Goal: Task Accomplishment & Management: Manage account settings

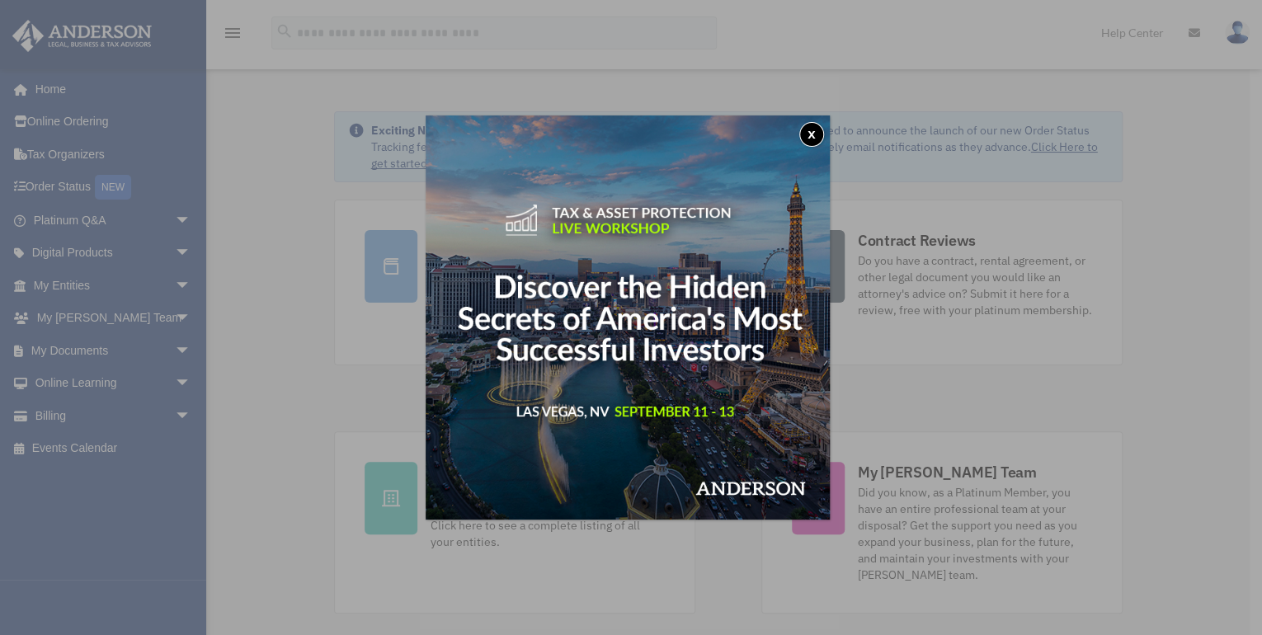
click at [815, 133] on button "x" at bounding box center [811, 134] width 25 height 25
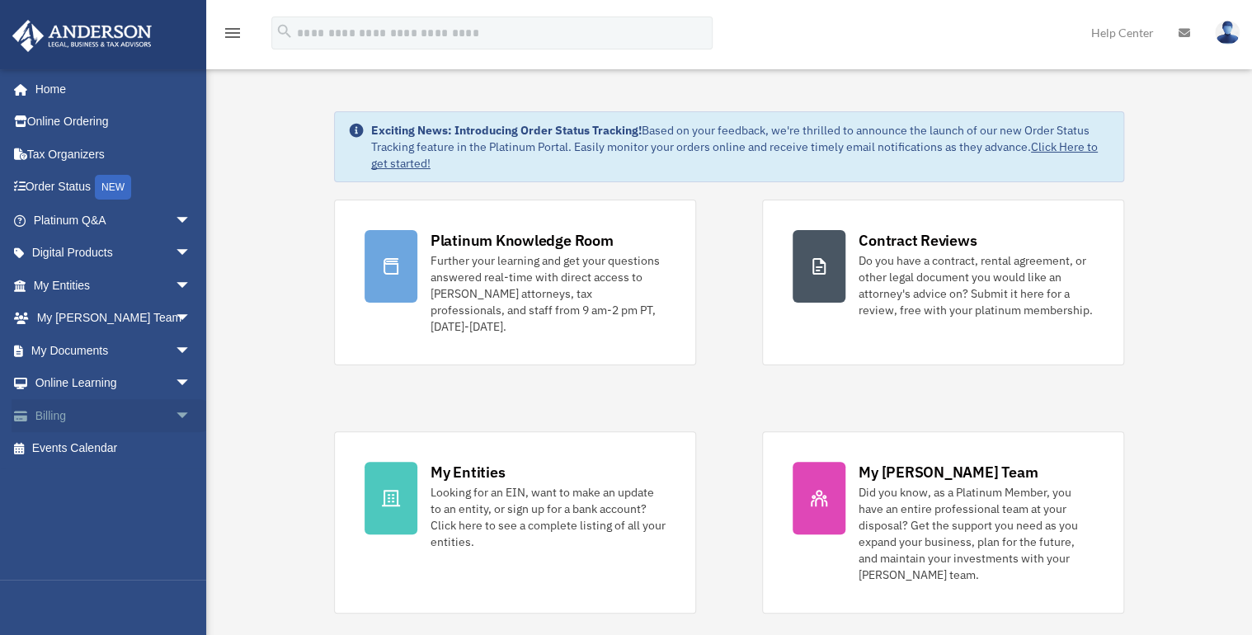
click at [57, 413] on link "Billing arrow_drop_down" at bounding box center [114, 415] width 204 height 33
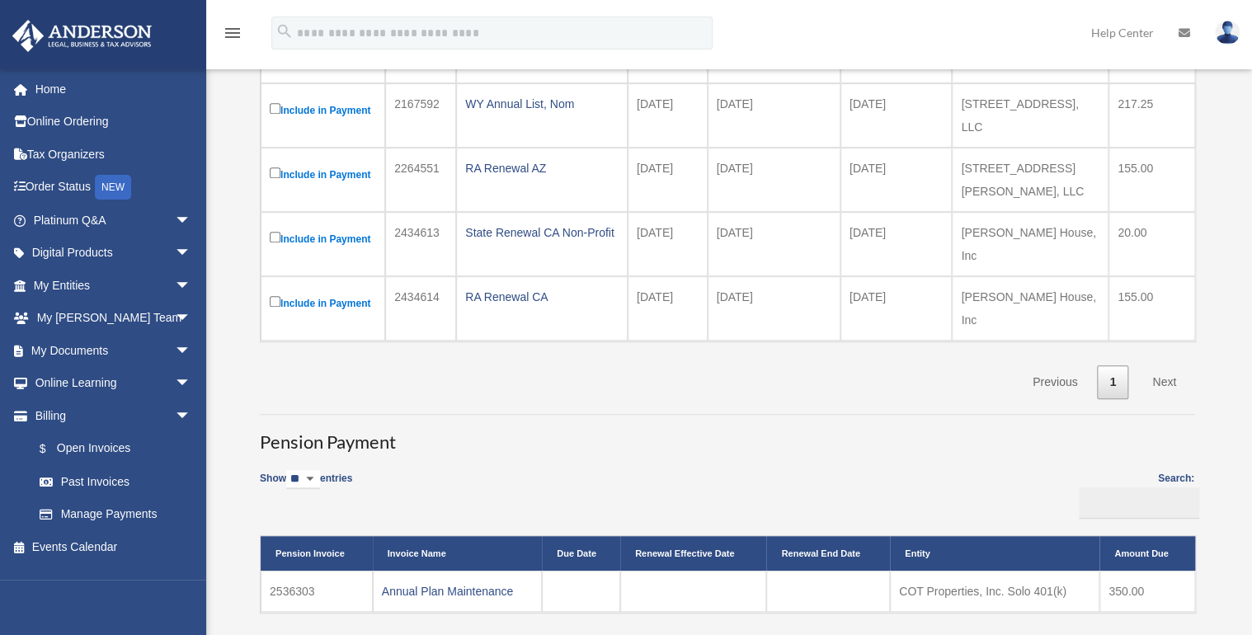
scroll to position [330, 0]
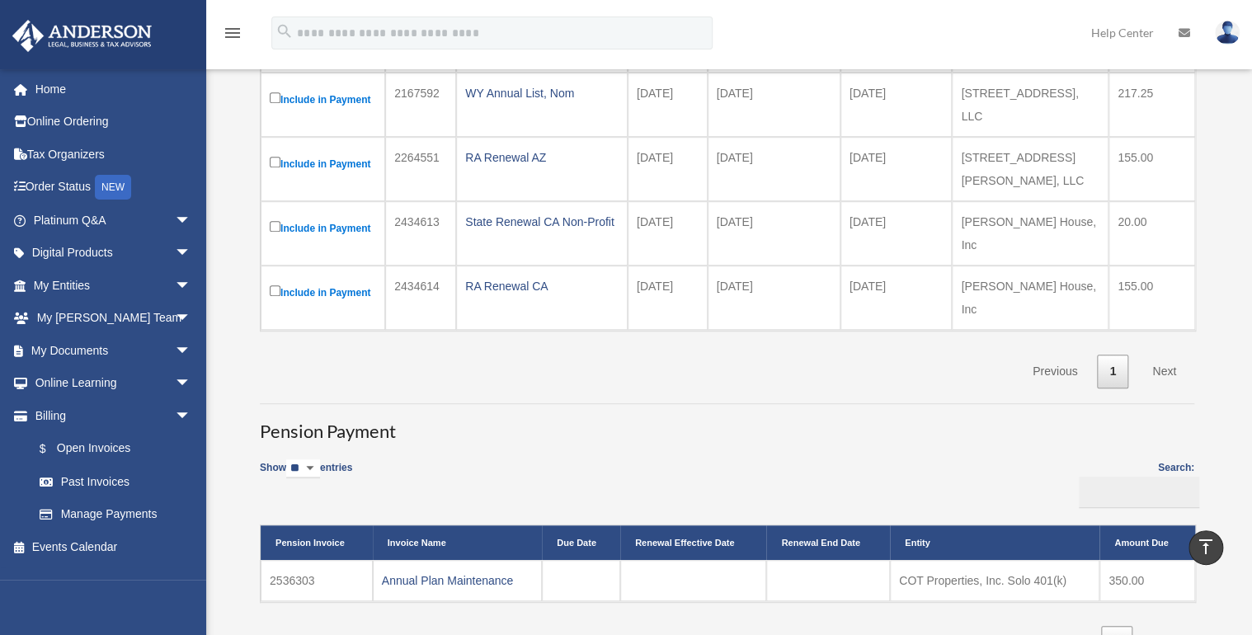
click at [1059, 355] on link "Previous" at bounding box center [1054, 372] width 69 height 34
click at [1158, 355] on link "Next" at bounding box center [1164, 372] width 49 height 34
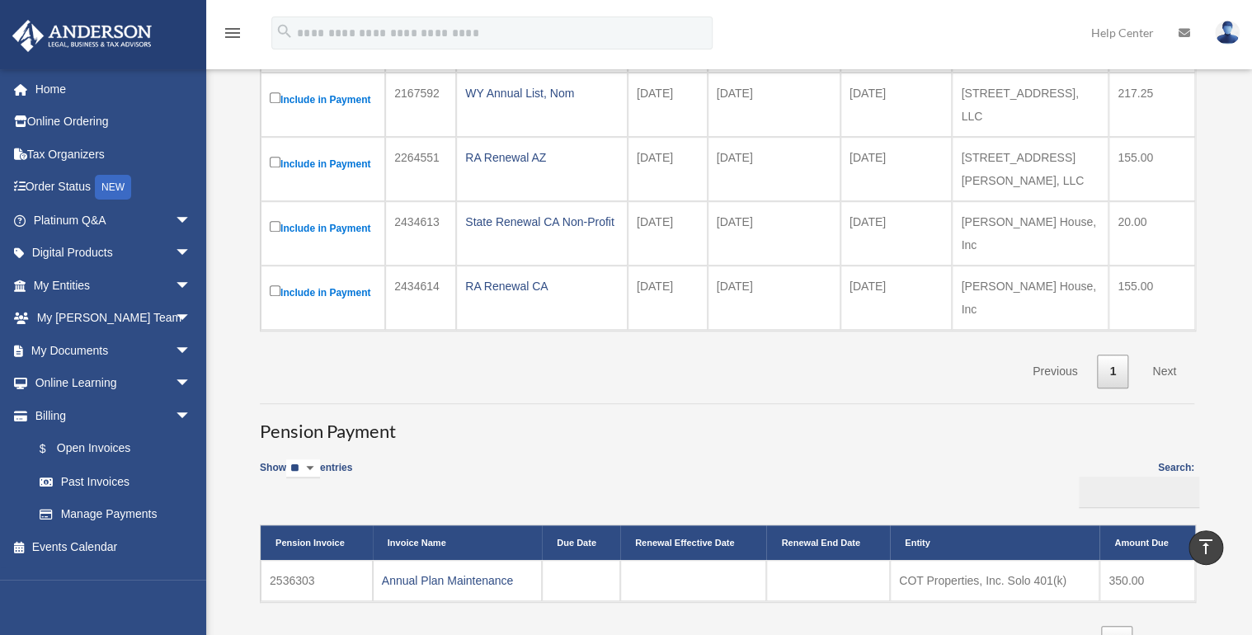
click at [1158, 355] on link "Next" at bounding box center [1164, 372] width 49 height 34
click at [1116, 355] on link "1" at bounding box center [1112, 372] width 31 height 34
click at [1152, 355] on link "Next" at bounding box center [1164, 372] width 49 height 34
click at [1049, 355] on link "Previous" at bounding box center [1054, 372] width 69 height 34
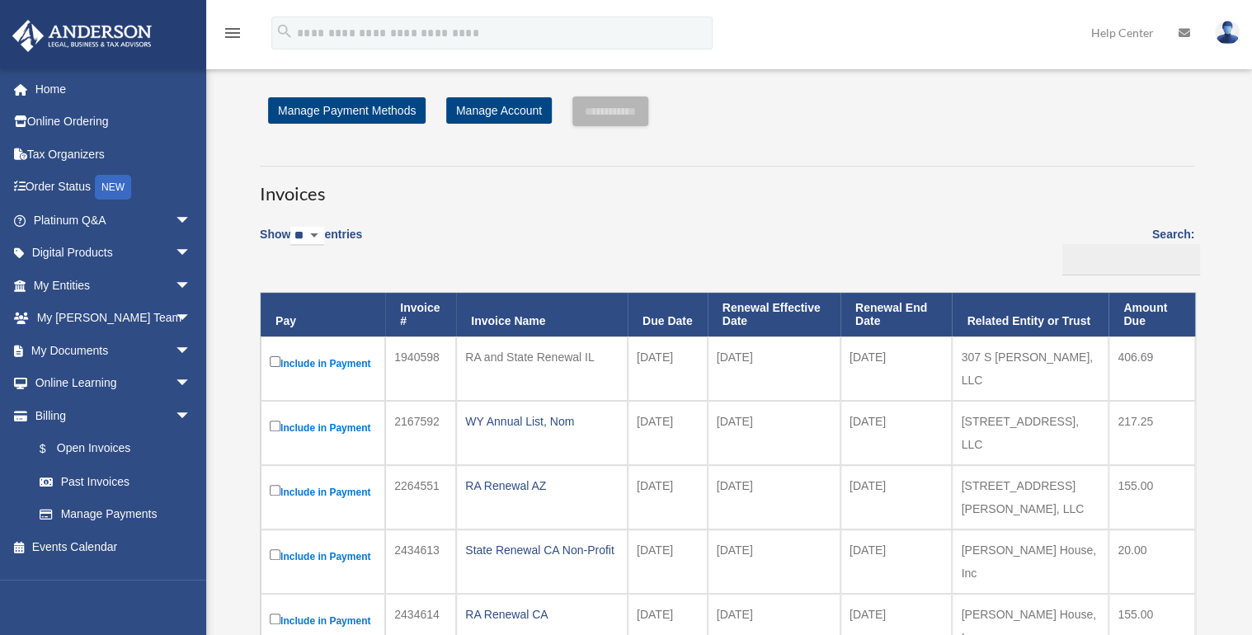
scroll to position [0, 0]
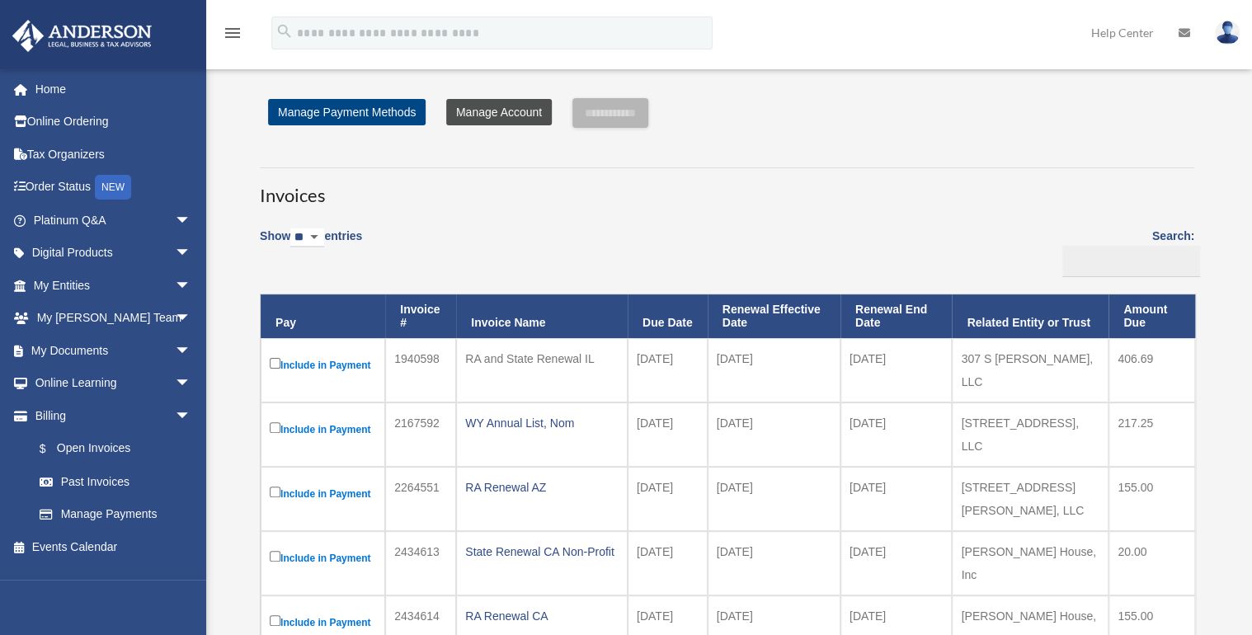
click at [487, 109] on link "Manage Account" at bounding box center [499, 112] width 106 height 26
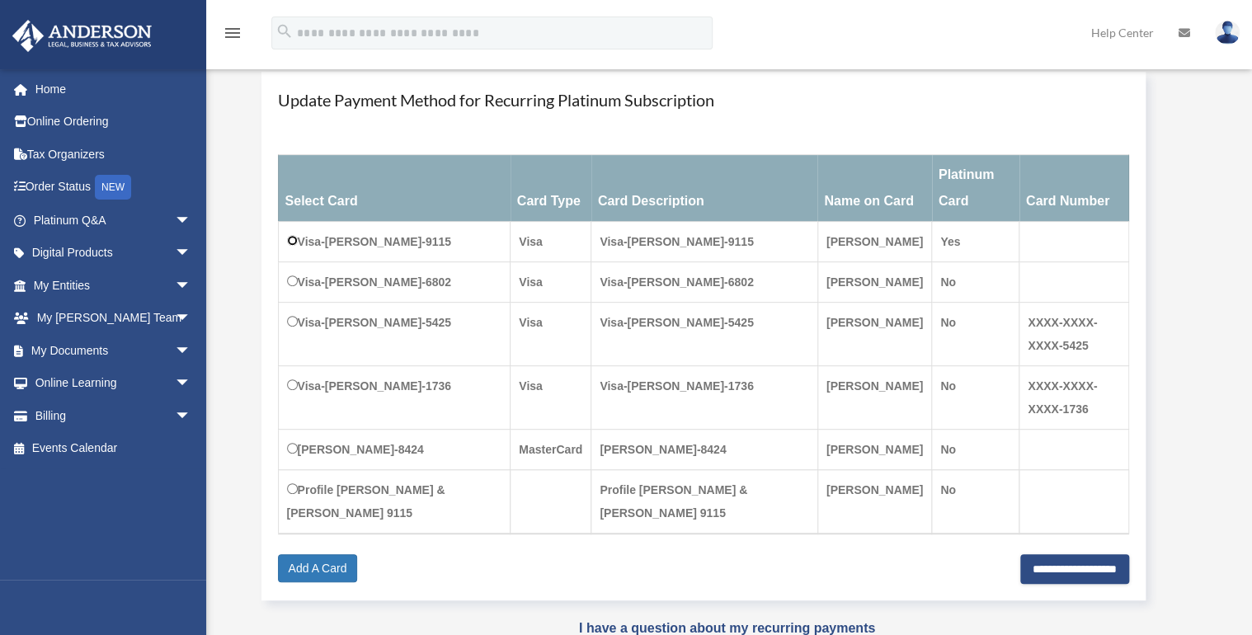
scroll to position [264, 0]
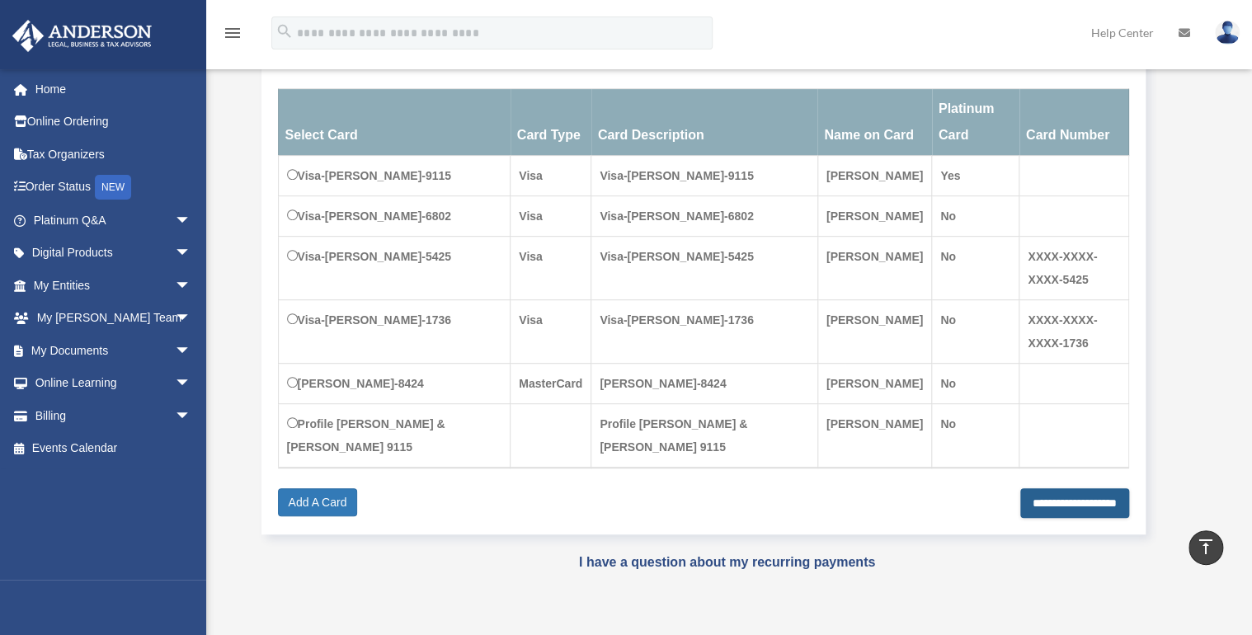
click at [1062, 499] on input "**********" at bounding box center [1074, 503] width 109 height 30
type input "**********"
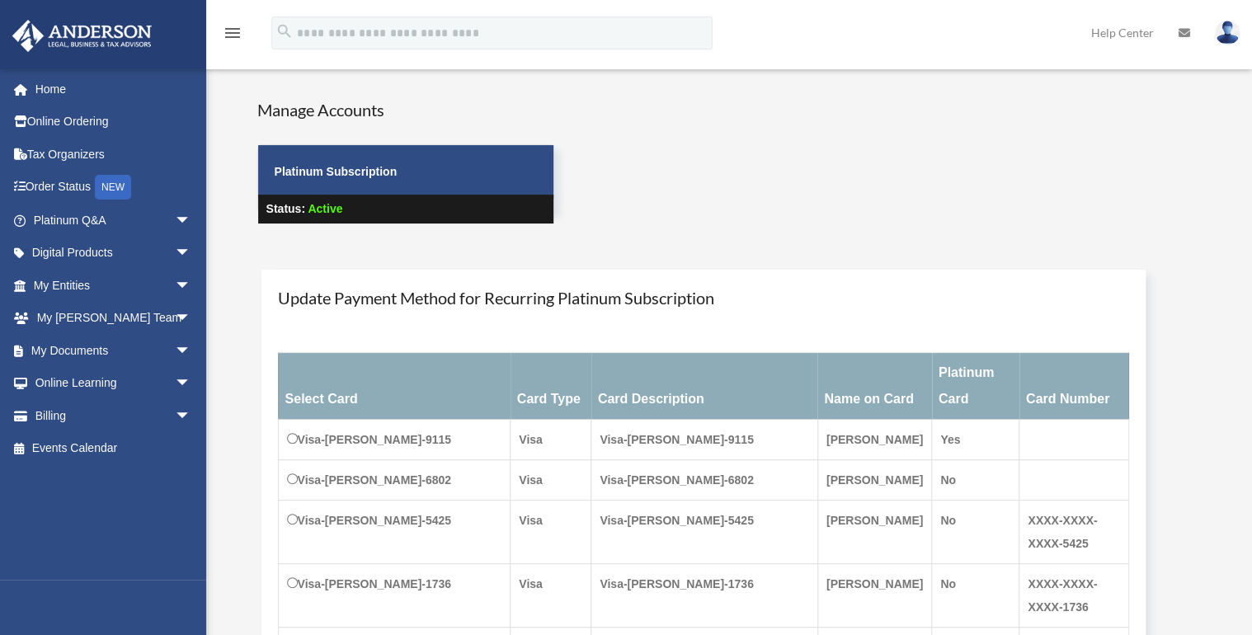
click at [237, 35] on icon "menu" at bounding box center [233, 33] width 20 height 20
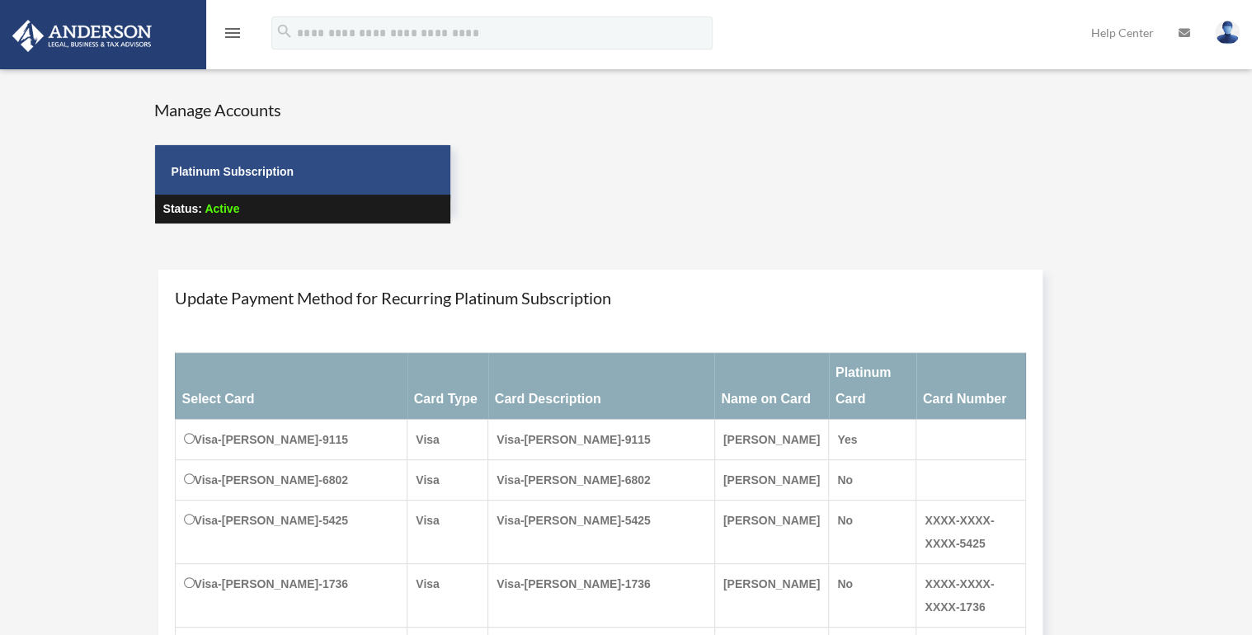
click at [237, 35] on icon "menu" at bounding box center [233, 33] width 20 height 20
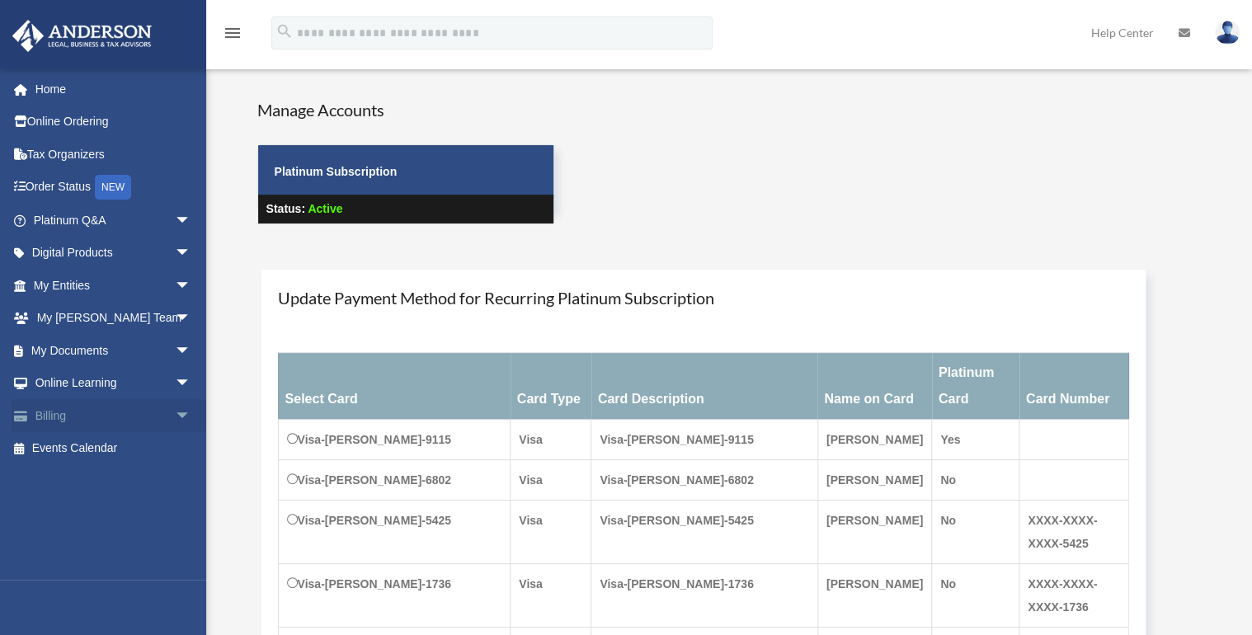
click at [59, 415] on link "Billing arrow_drop_down" at bounding box center [114, 415] width 204 height 33
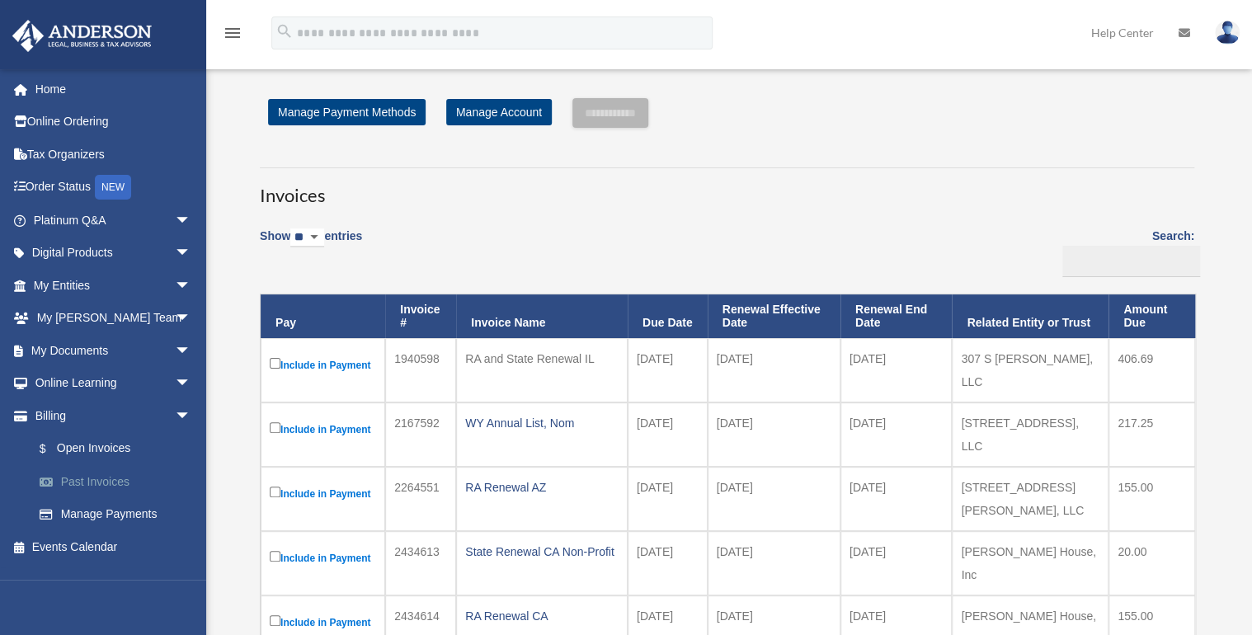
click at [115, 475] on link "Past Invoices" at bounding box center [119, 481] width 193 height 33
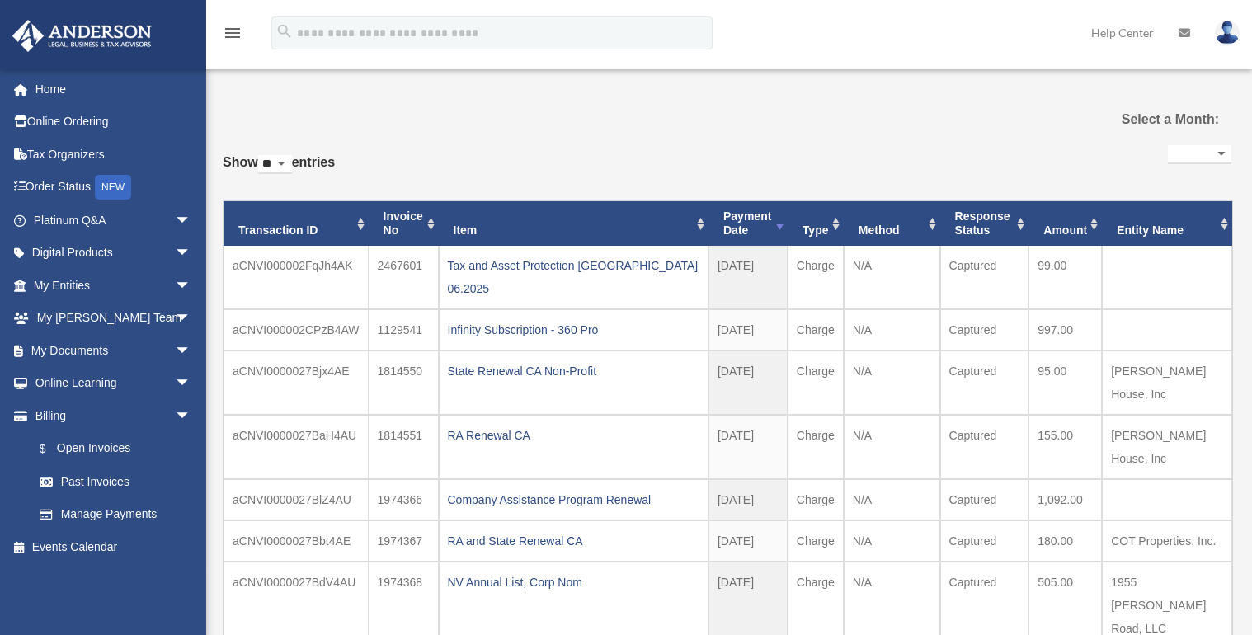
select select
